Goal: Task Accomplishment & Management: Complete application form

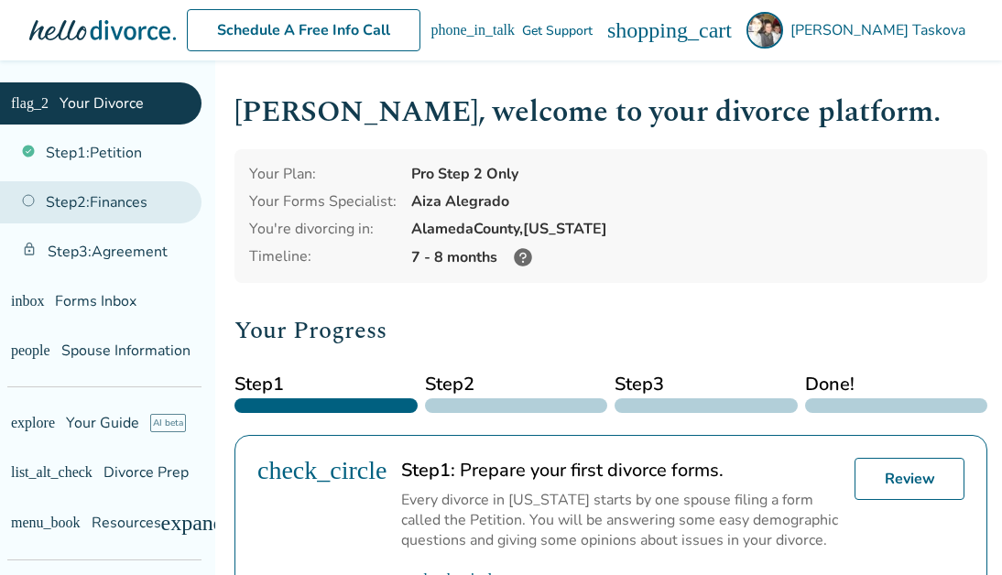
click at [137, 202] on link "Step 2 : Finances" at bounding box center [101, 202] width 202 height 42
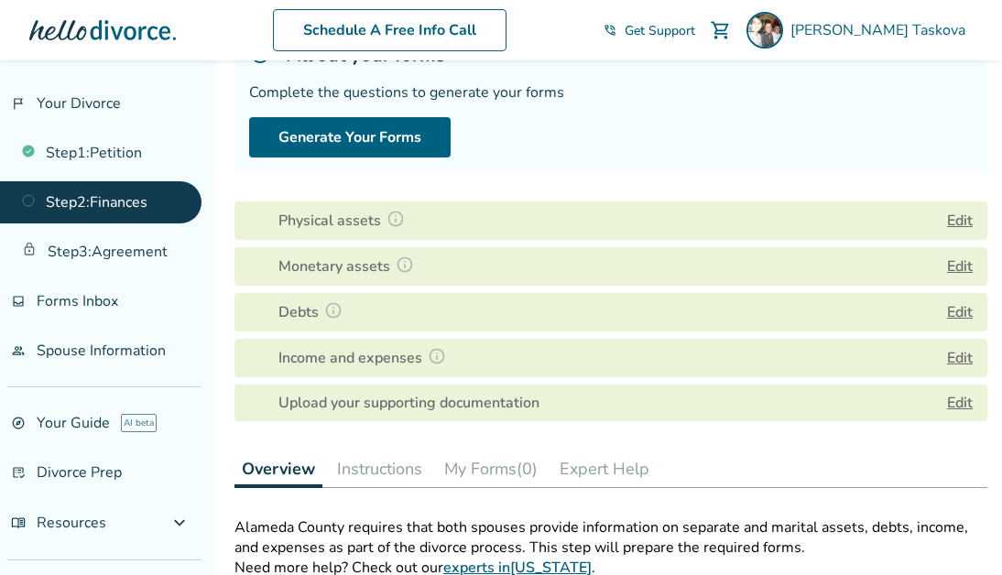
scroll to position [191, 0]
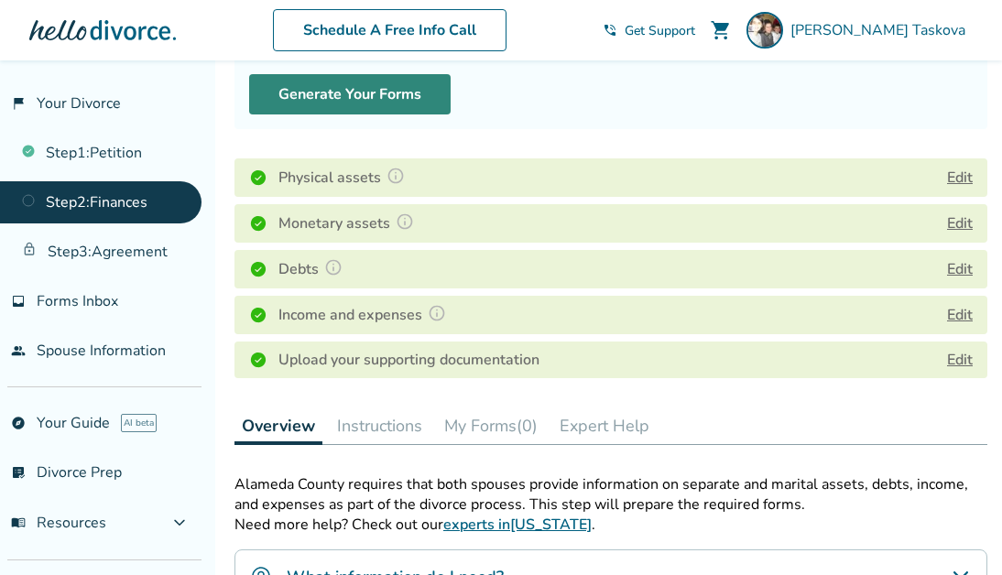
click at [363, 89] on button "Generate Your Forms" at bounding box center [350, 94] width 202 height 40
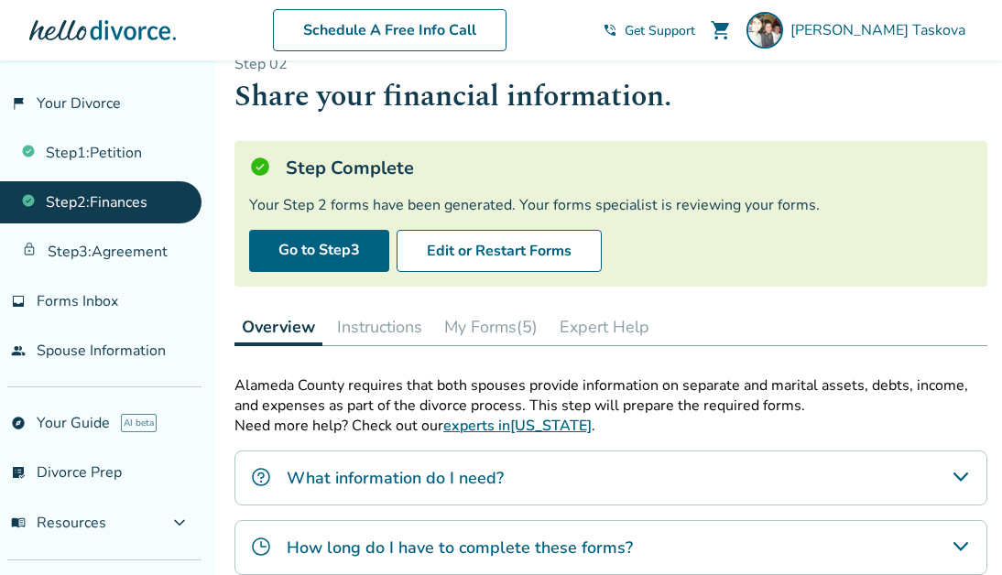
scroll to position [38, 0]
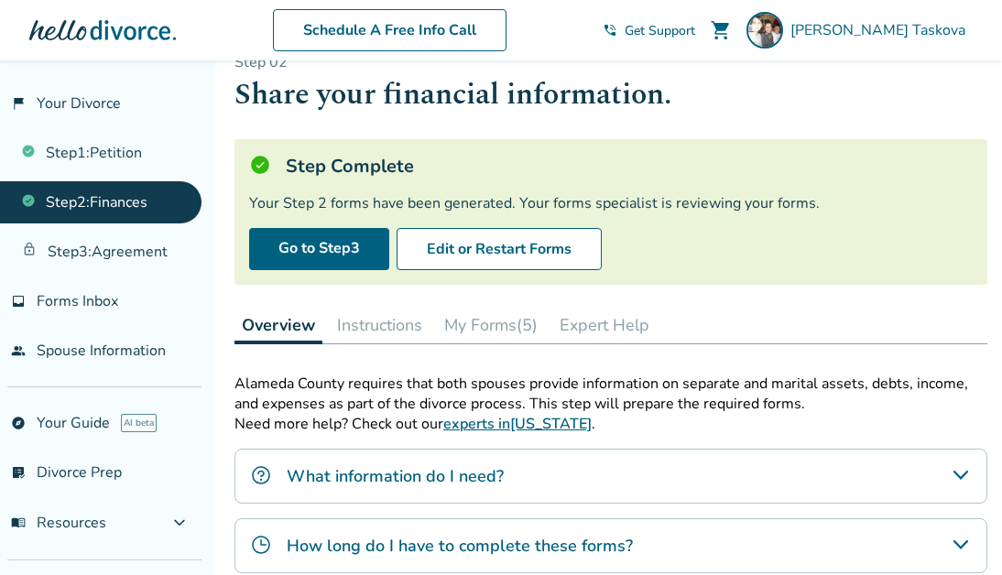
click at [681, 285] on div "Step 0 2 Share your financial information. Step Complete Your Step 2 forms have…" at bounding box center [610, 424] width 753 height 745
click at [308, 263] on link "Go to Step 3" at bounding box center [319, 249] width 140 height 42
